Goal: Check status: Check status

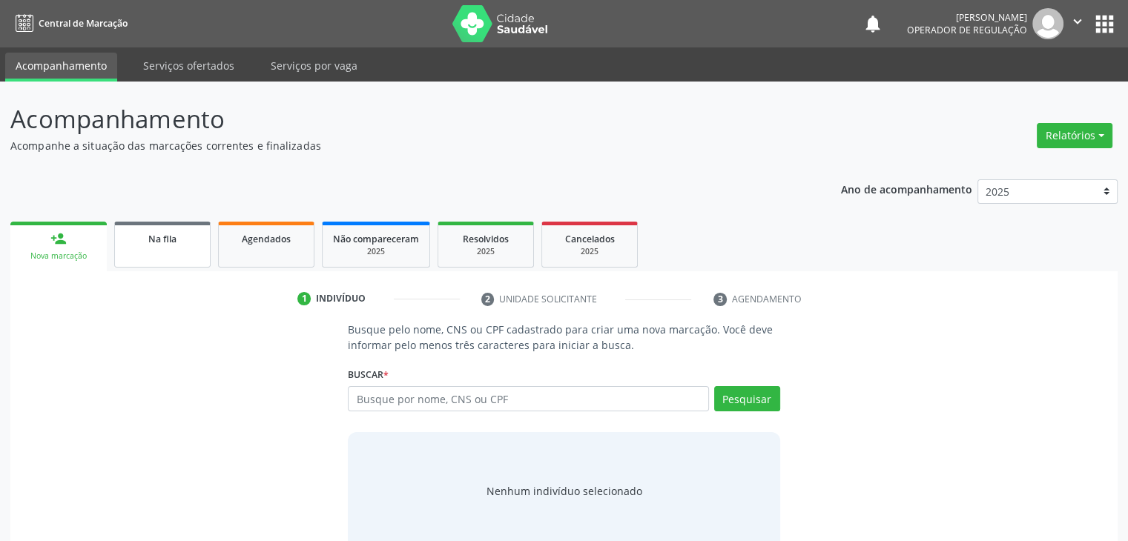
click at [155, 242] on span "Na fila" at bounding box center [162, 239] width 28 height 13
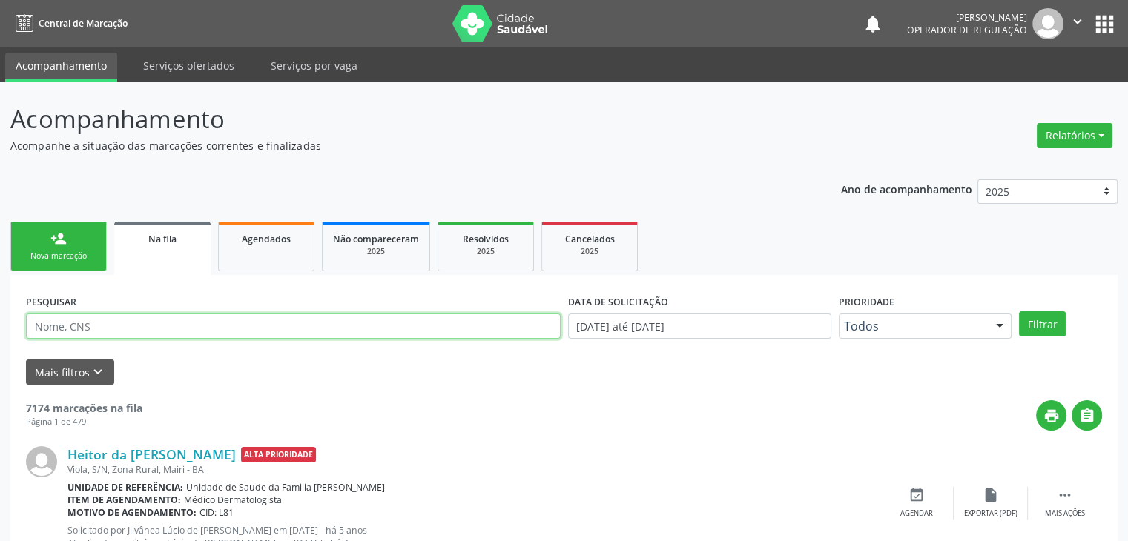
click at [191, 319] on input "text" at bounding box center [293, 326] width 535 height 25
click at [364, 382] on div "Mais filtros keyboard_arrow_down" at bounding box center [564, 373] width 1084 height 26
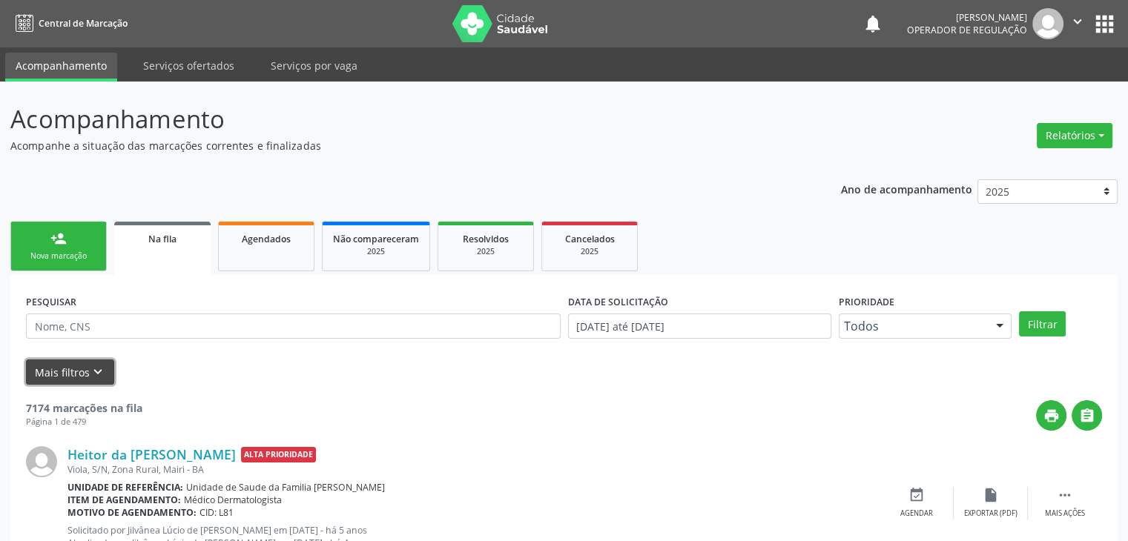
click at [71, 383] on button "Mais filtros keyboard_arrow_down" at bounding box center [70, 373] width 88 height 26
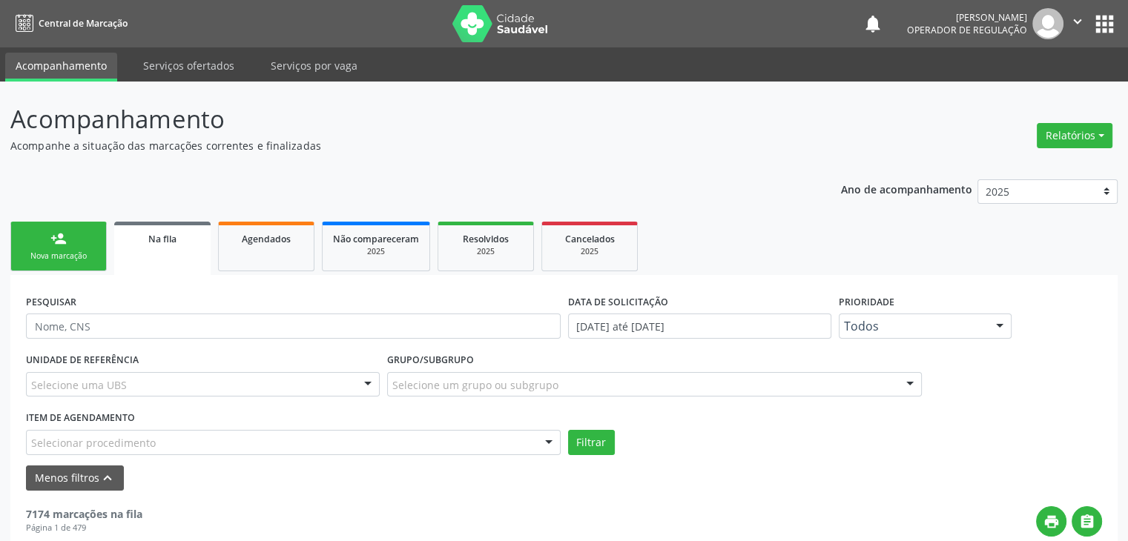
click at [157, 376] on div "Selecione uma UBS" at bounding box center [203, 384] width 354 height 25
click at [225, 392] on div "Selecione uma UBS" at bounding box center [203, 384] width 354 height 25
click at [31, 392] on input "text" at bounding box center [31, 393] width 0 height 30
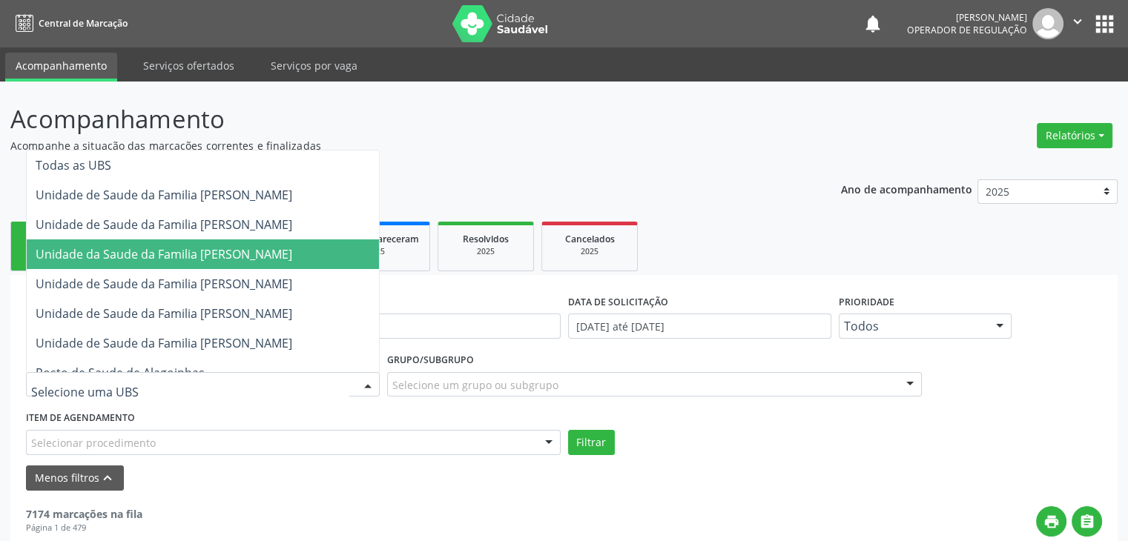
click at [171, 264] on span "Unidade da Saude da Familia [PERSON_NAME]" at bounding box center [203, 255] width 352 height 30
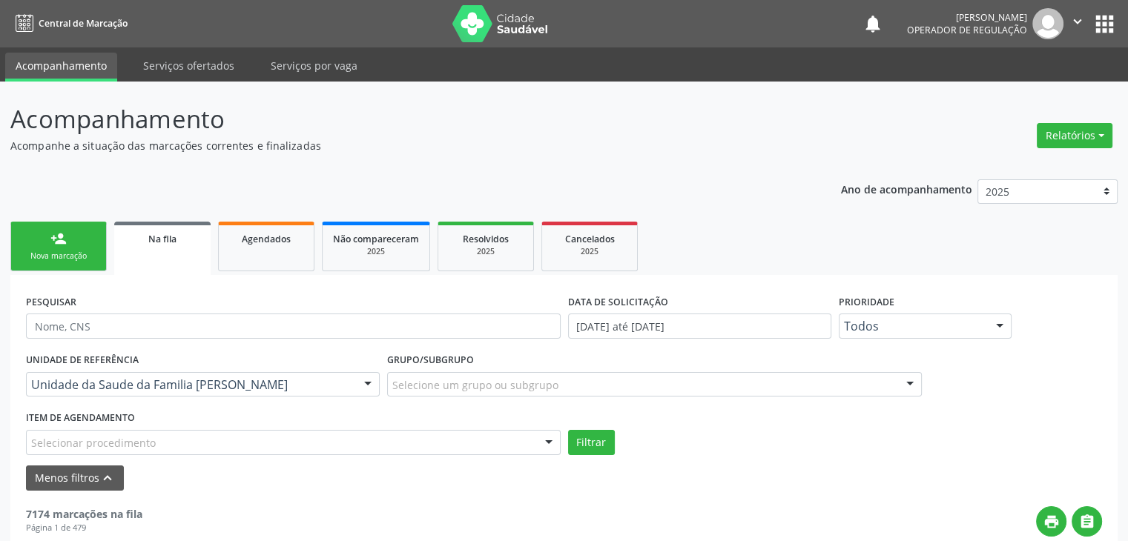
click at [527, 394] on div "Selecione um grupo ou subgrupo" at bounding box center [654, 384] width 535 height 25
click at [1104, 30] on button "apps" at bounding box center [1105, 24] width 26 height 26
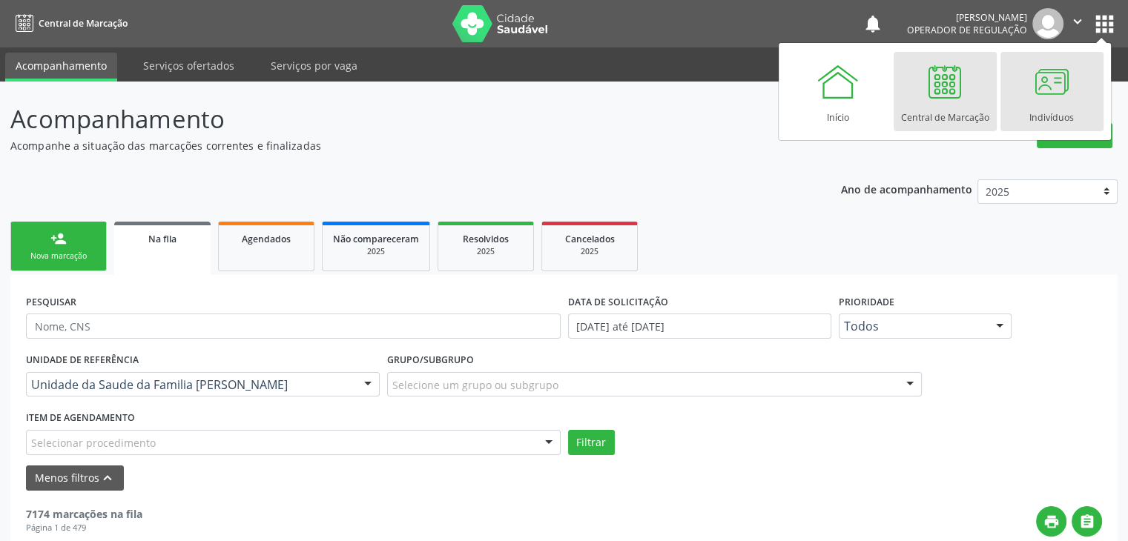
click at [1056, 73] on div at bounding box center [1051, 81] width 44 height 44
